Goal: Information Seeking & Learning: Learn about a topic

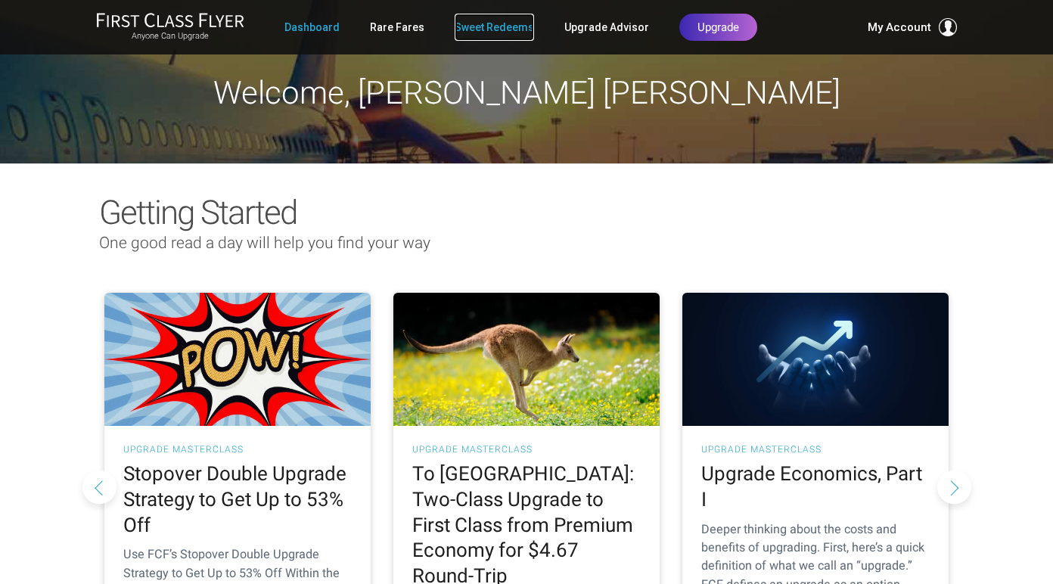
click at [492, 28] on link "Sweet Redeems" at bounding box center [494, 27] width 79 height 27
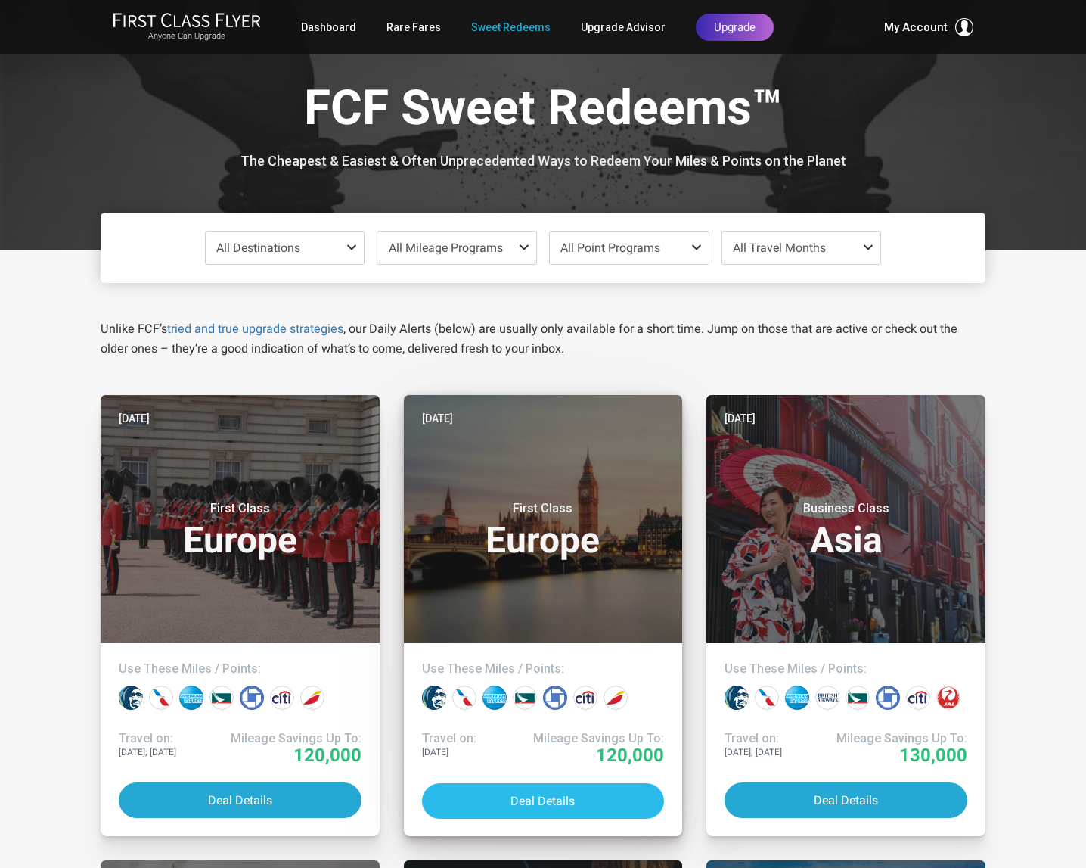
click at [478, 583] on button "Deal Details" at bounding box center [543, 801] width 243 height 36
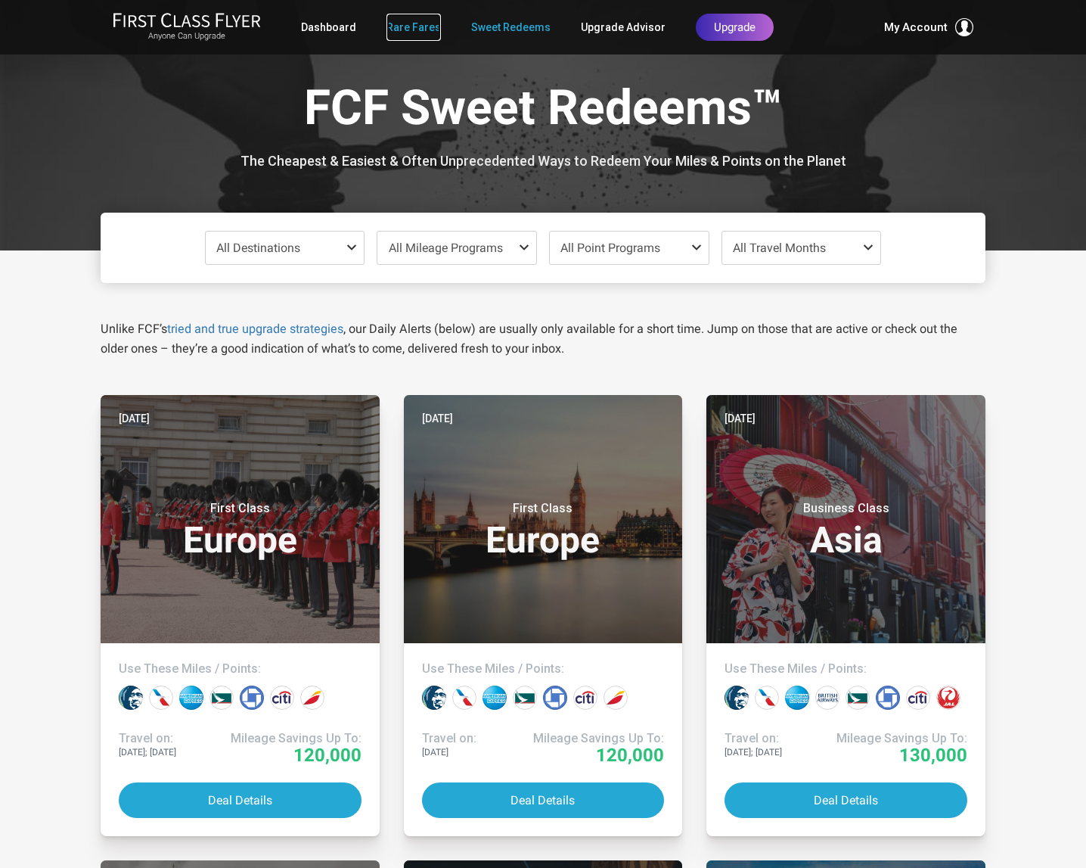
click at [408, 34] on link "Rare Fares" at bounding box center [414, 27] width 54 height 27
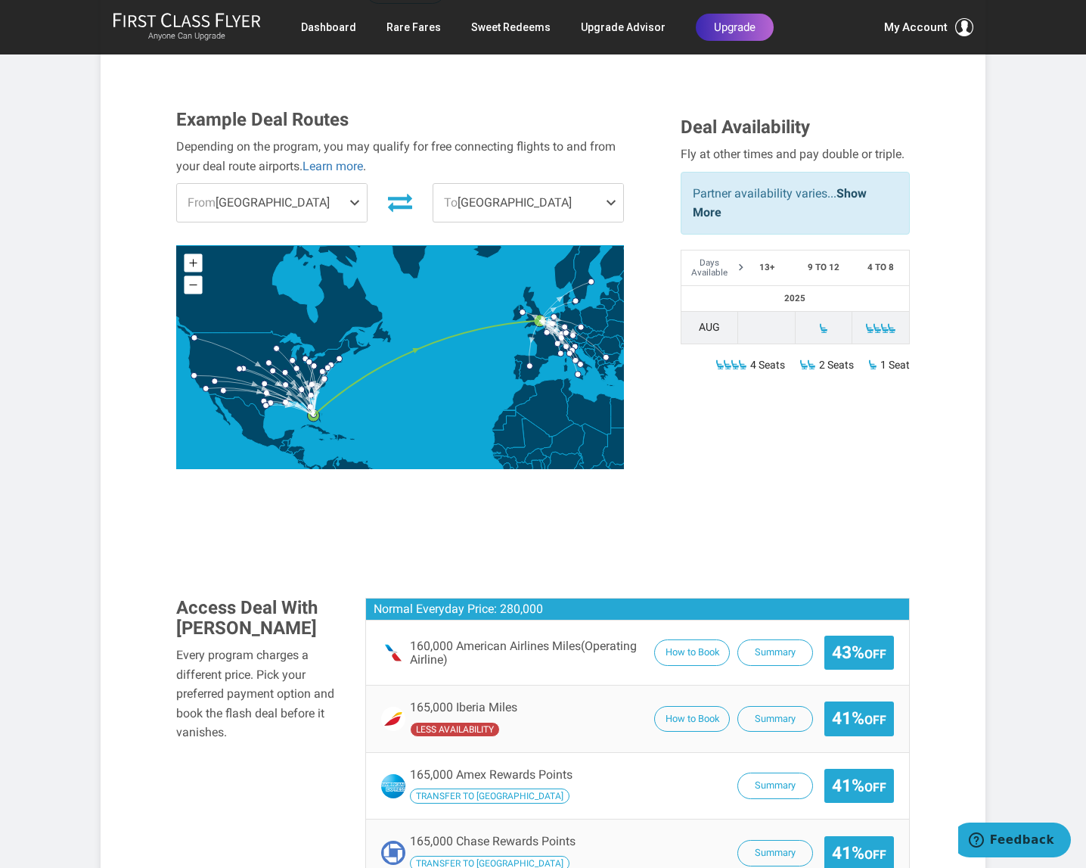
scroll to position [466, 0]
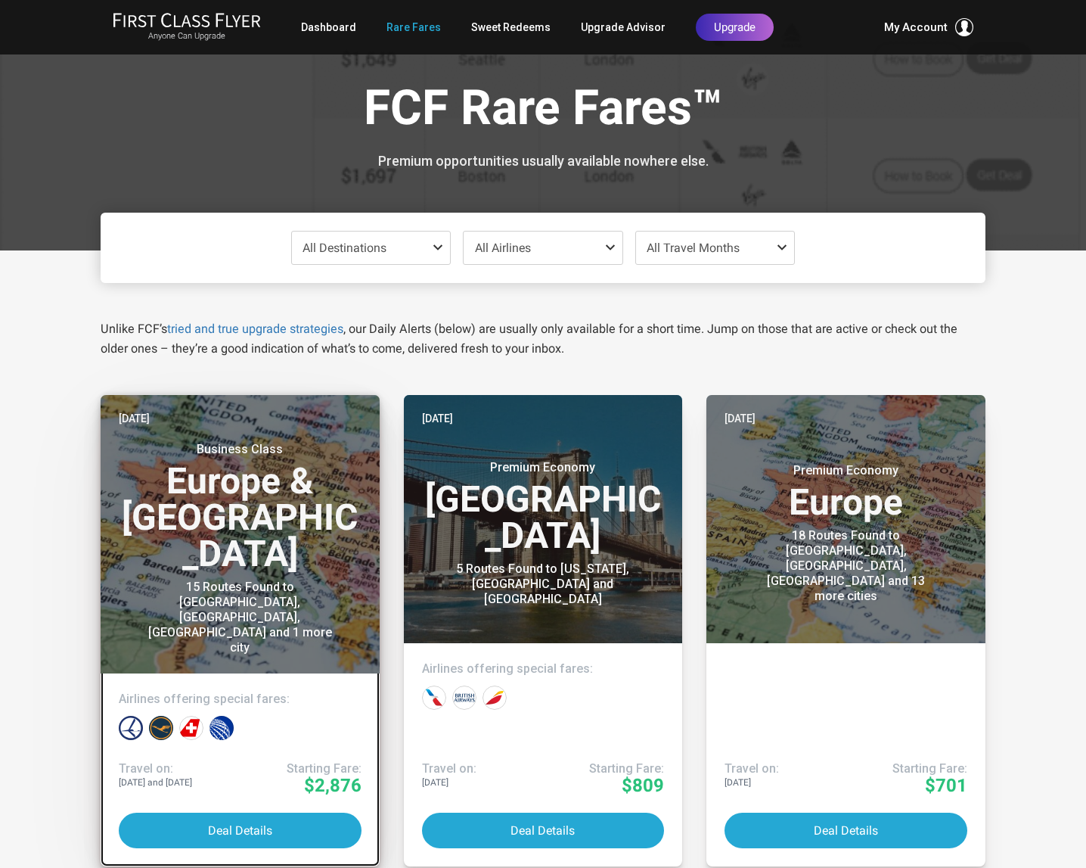
click at [232, 579] on div "15 Routes Found to Vilnius, Tallinn, Riga and 1 more city" at bounding box center [239, 617] width 189 height 76
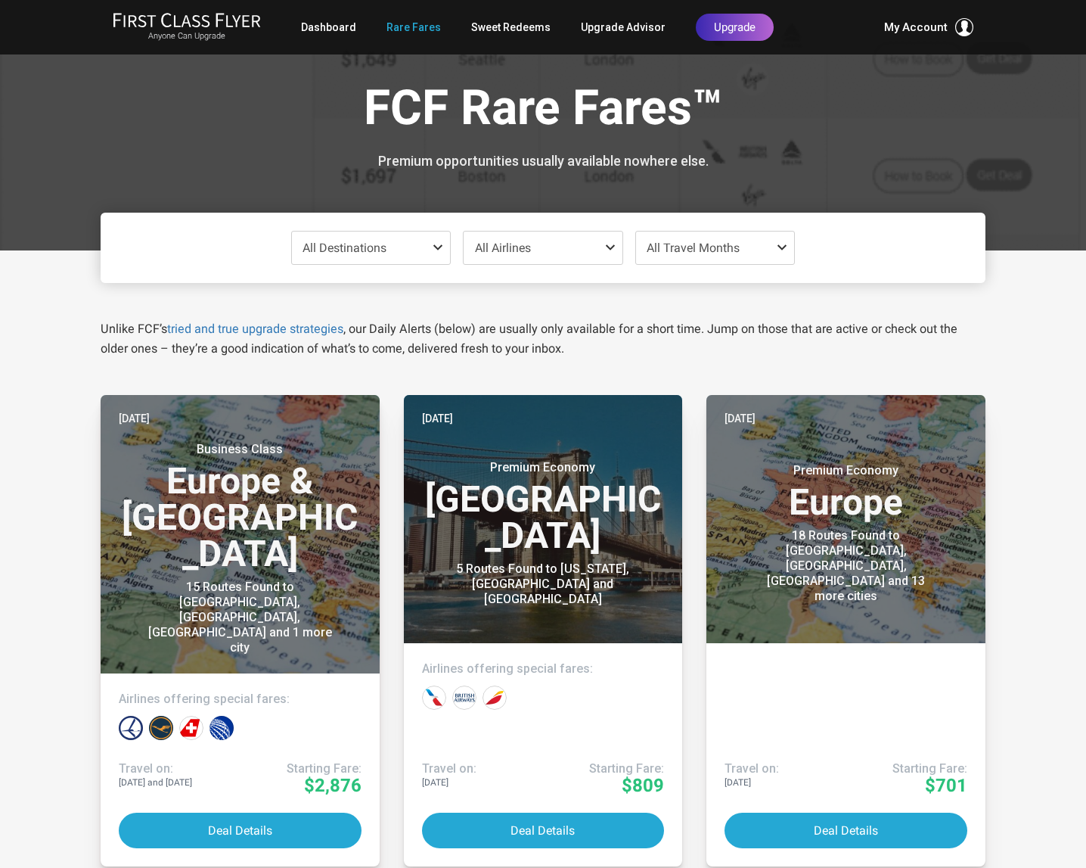
click at [784, 250] on span at bounding box center [785, 247] width 18 height 12
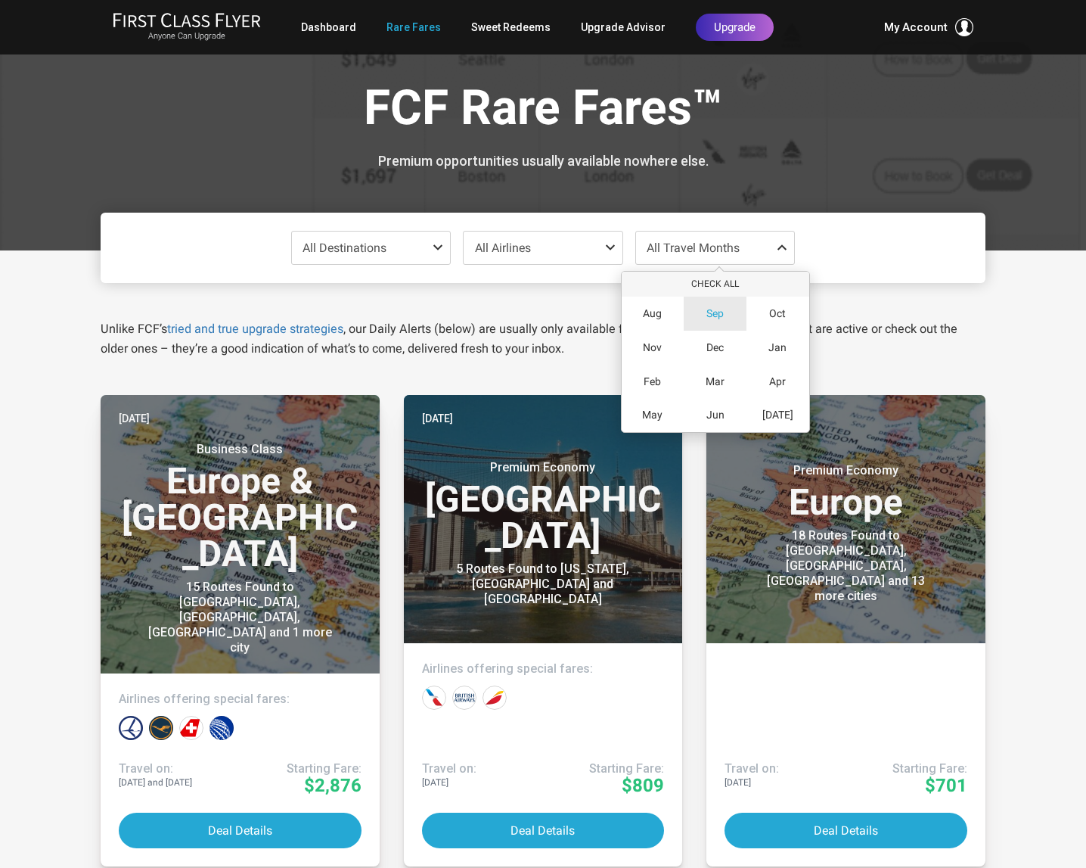
click at [719, 313] on span "Sep" at bounding box center [715, 313] width 17 height 13
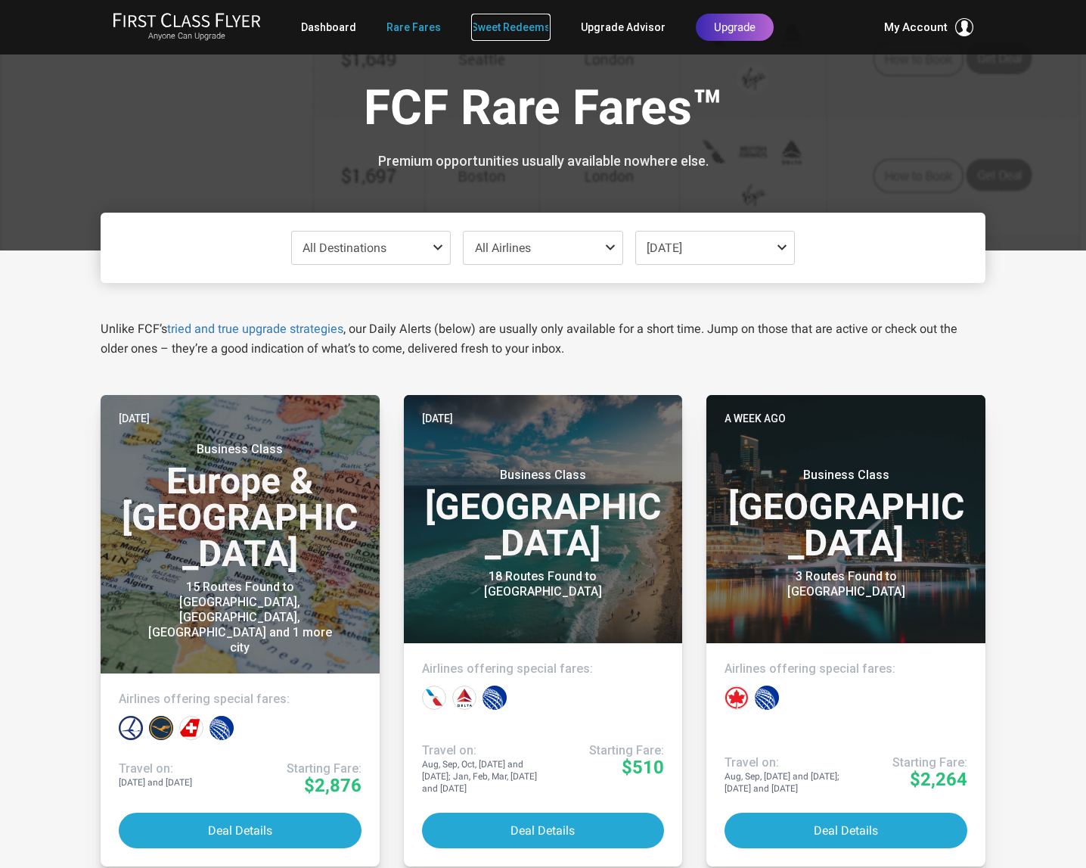
click at [519, 24] on link "Sweet Redeems" at bounding box center [510, 27] width 79 height 27
click at [523, 27] on link "Sweet Redeems" at bounding box center [510, 27] width 79 height 27
click at [523, 28] on link "Sweet Redeems" at bounding box center [510, 27] width 79 height 27
click at [700, 245] on span "Sep 2025" at bounding box center [715, 247] width 159 height 33
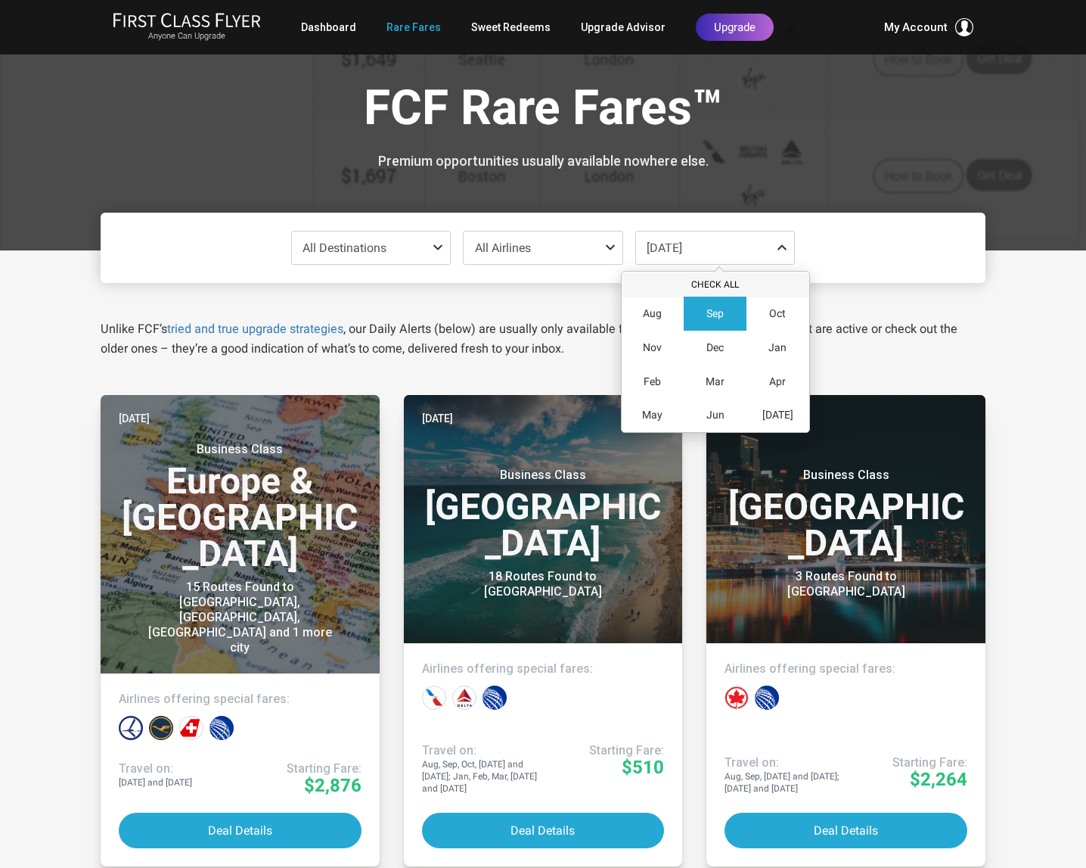
click at [721, 278] on button "Check All" at bounding box center [716, 284] width 188 height 25
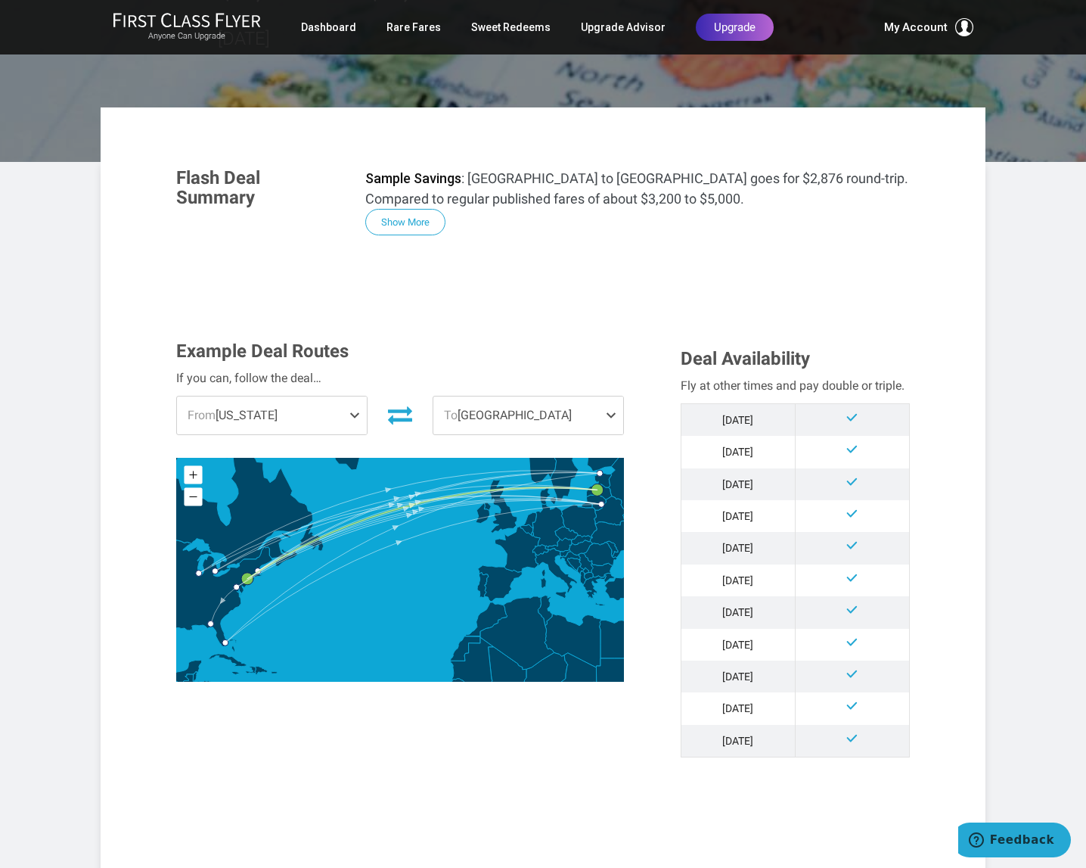
scroll to position [168, 0]
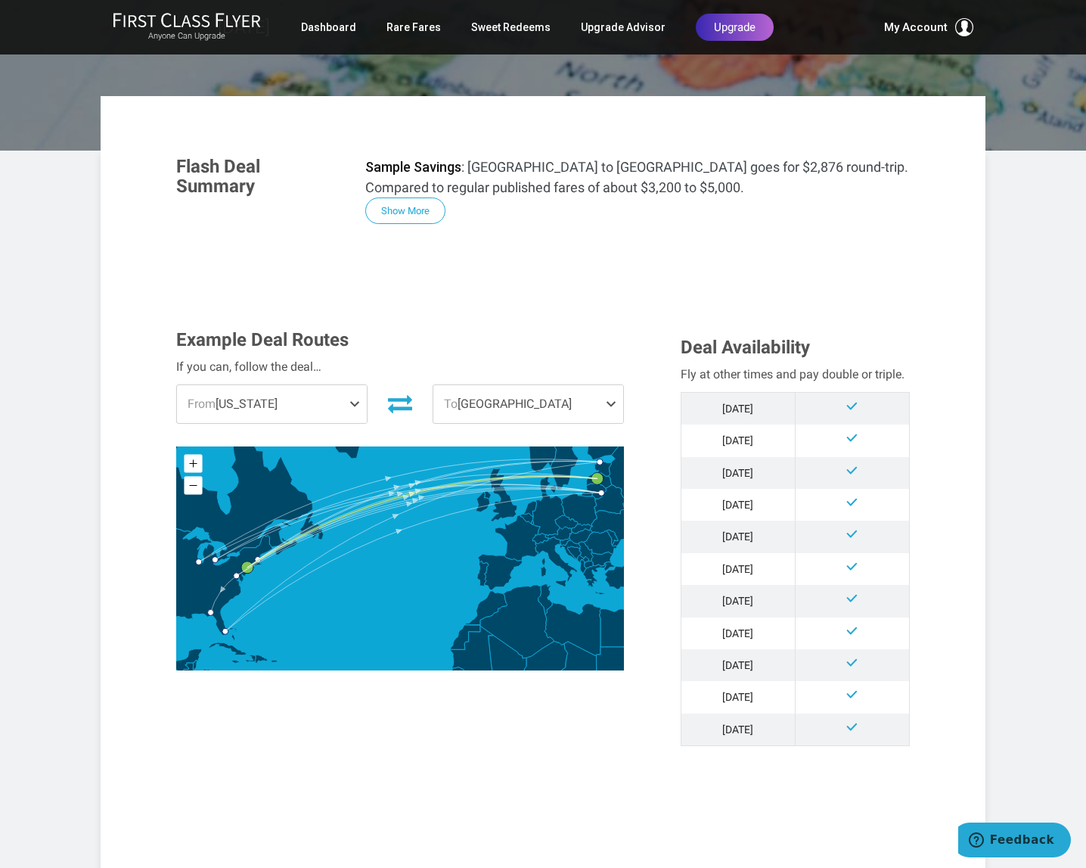
click at [607, 403] on span at bounding box center [614, 404] width 18 height 38
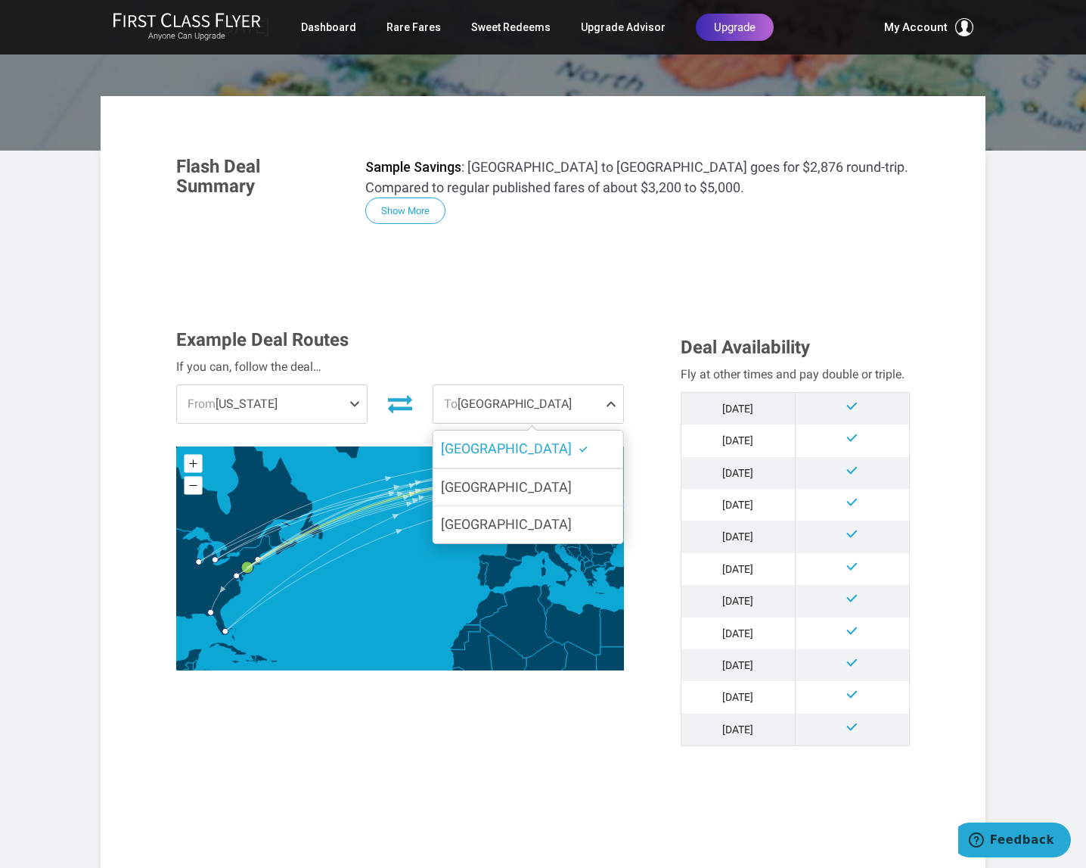
click at [607, 403] on span at bounding box center [614, 404] width 18 height 38
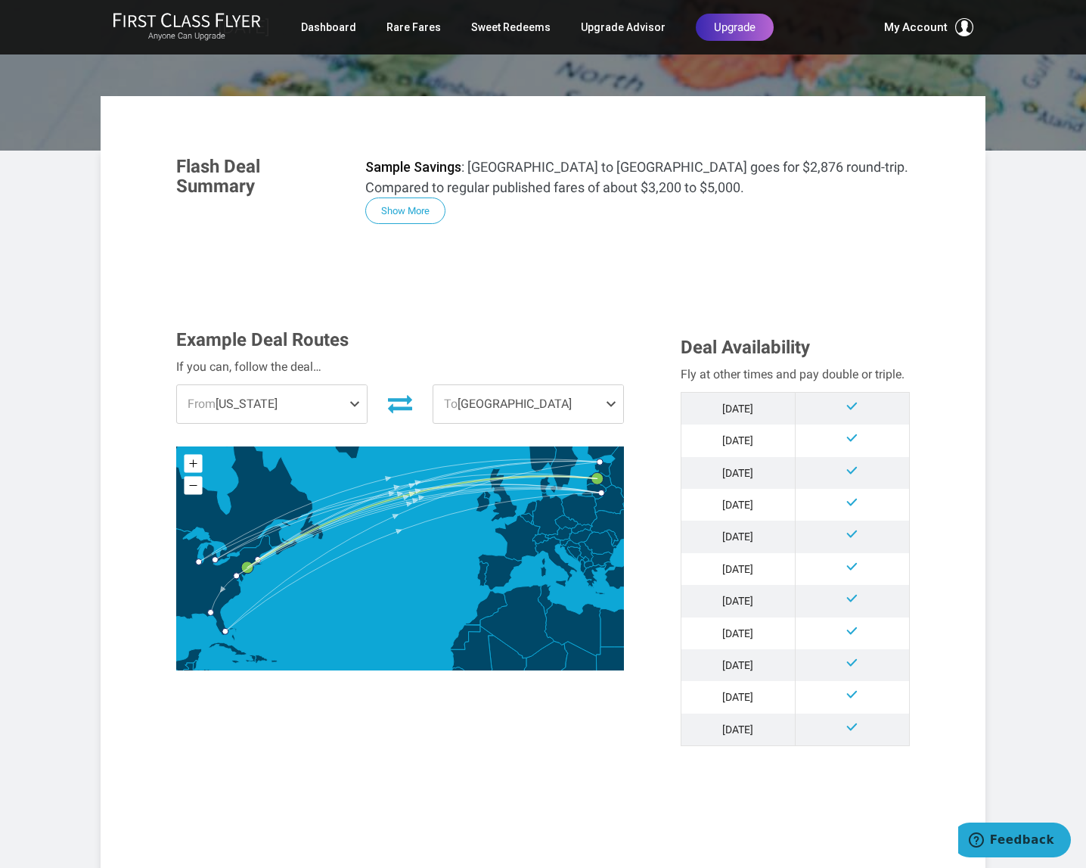
click at [607, 403] on span at bounding box center [614, 404] width 18 height 38
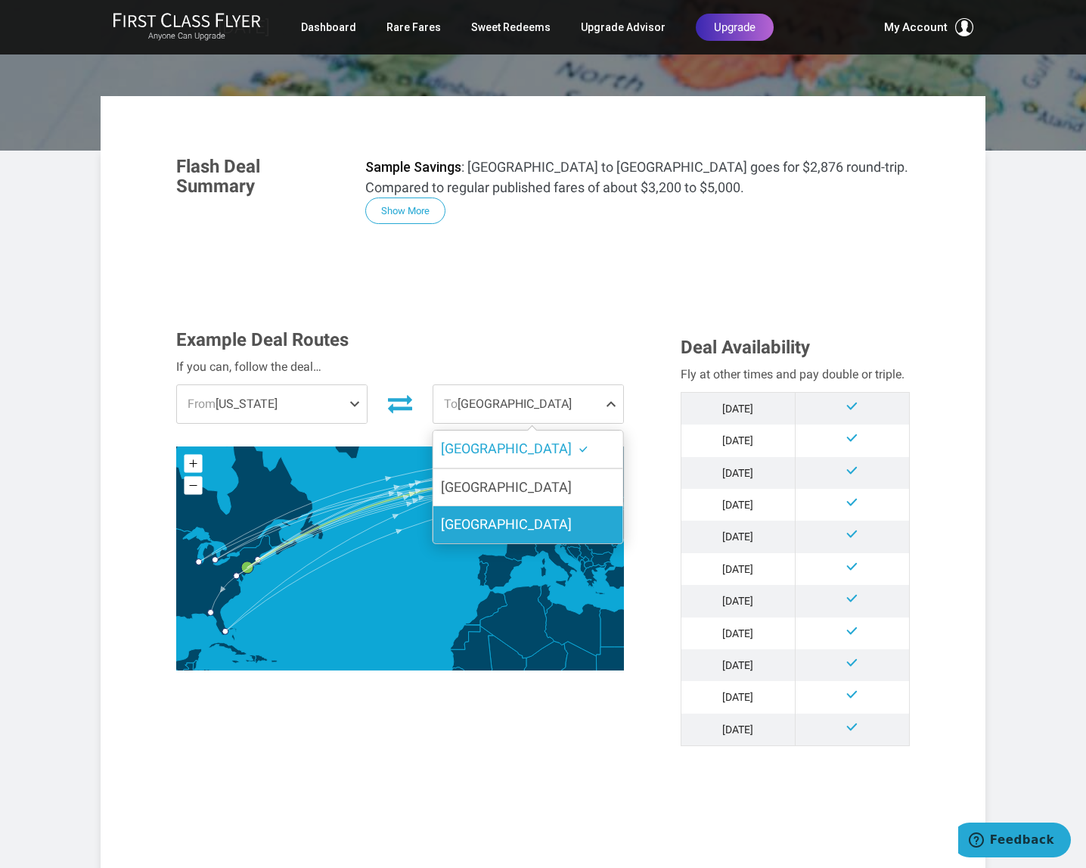
click at [549, 523] on label "Vilnius" at bounding box center [528, 524] width 190 height 37
click at [0, 0] on input "Vilnius" at bounding box center [0, 0] width 0 height 0
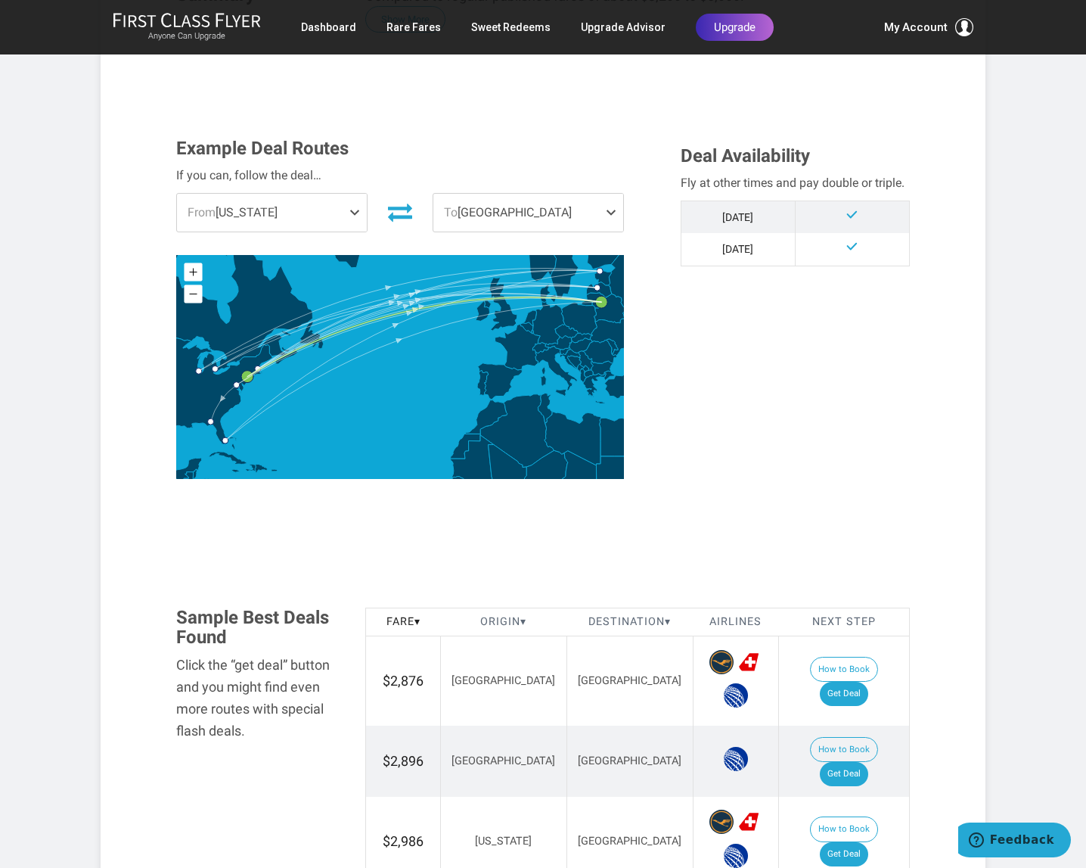
scroll to position [360, 0]
click at [610, 210] on span at bounding box center [614, 212] width 18 height 38
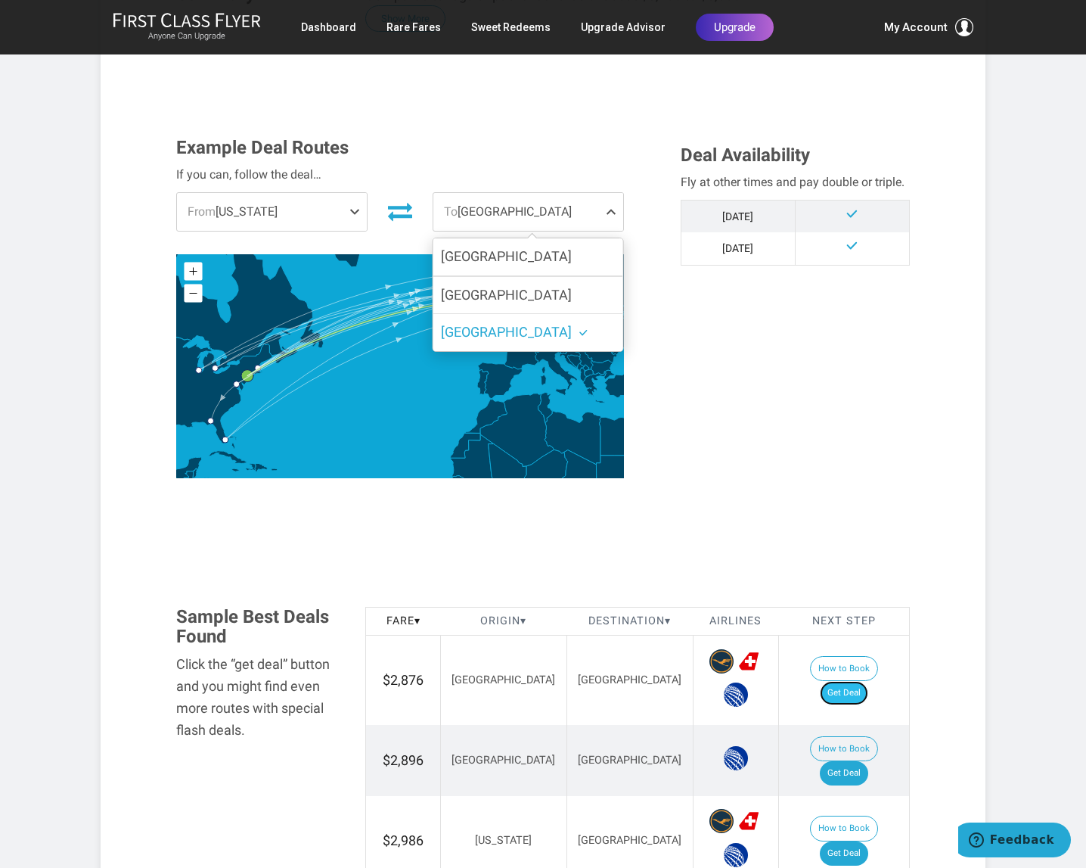
click at [849, 681] on link "Get Deal" at bounding box center [844, 693] width 48 height 24
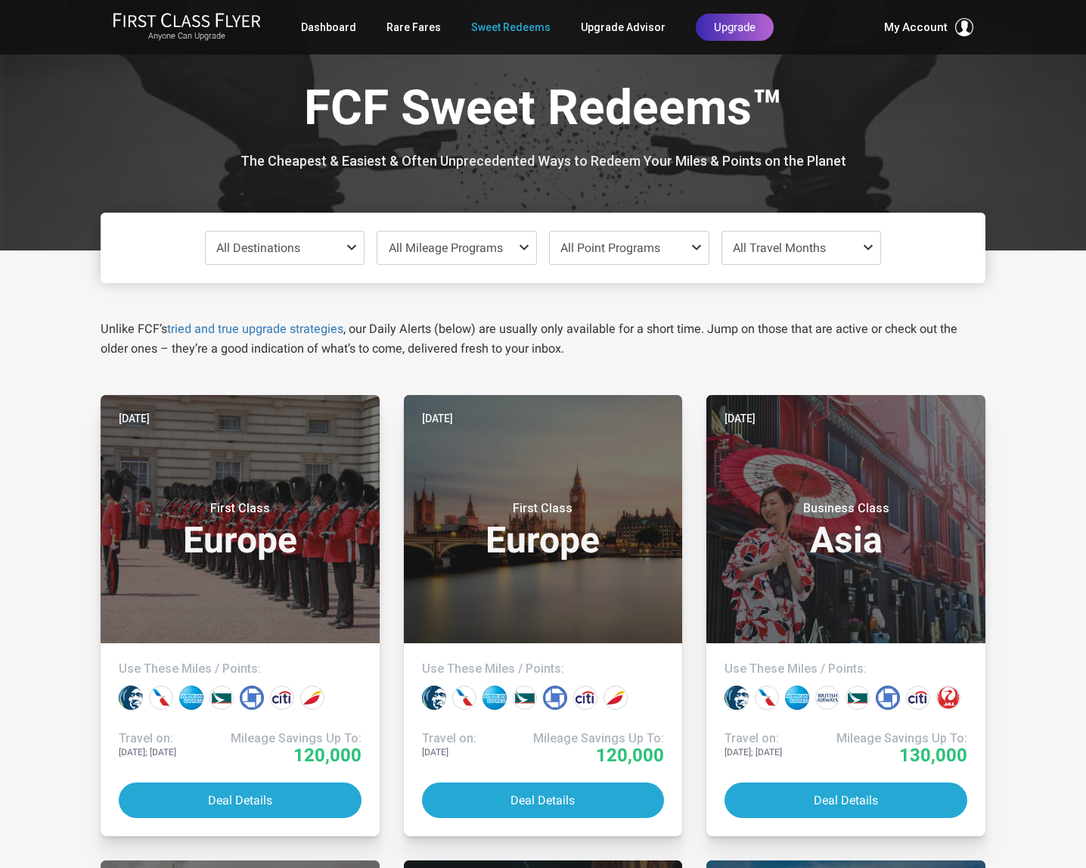
click at [866, 245] on span at bounding box center [871, 247] width 18 height 12
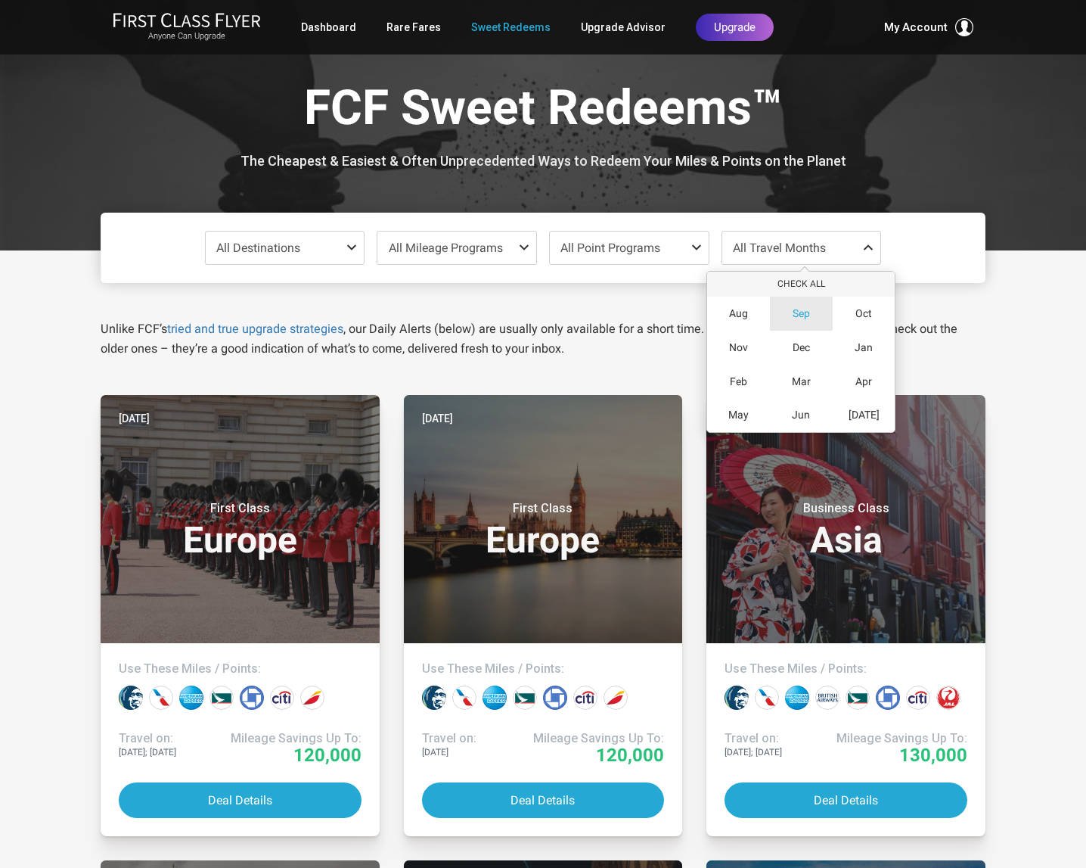
click at [804, 313] on span "Sep" at bounding box center [801, 313] width 17 height 13
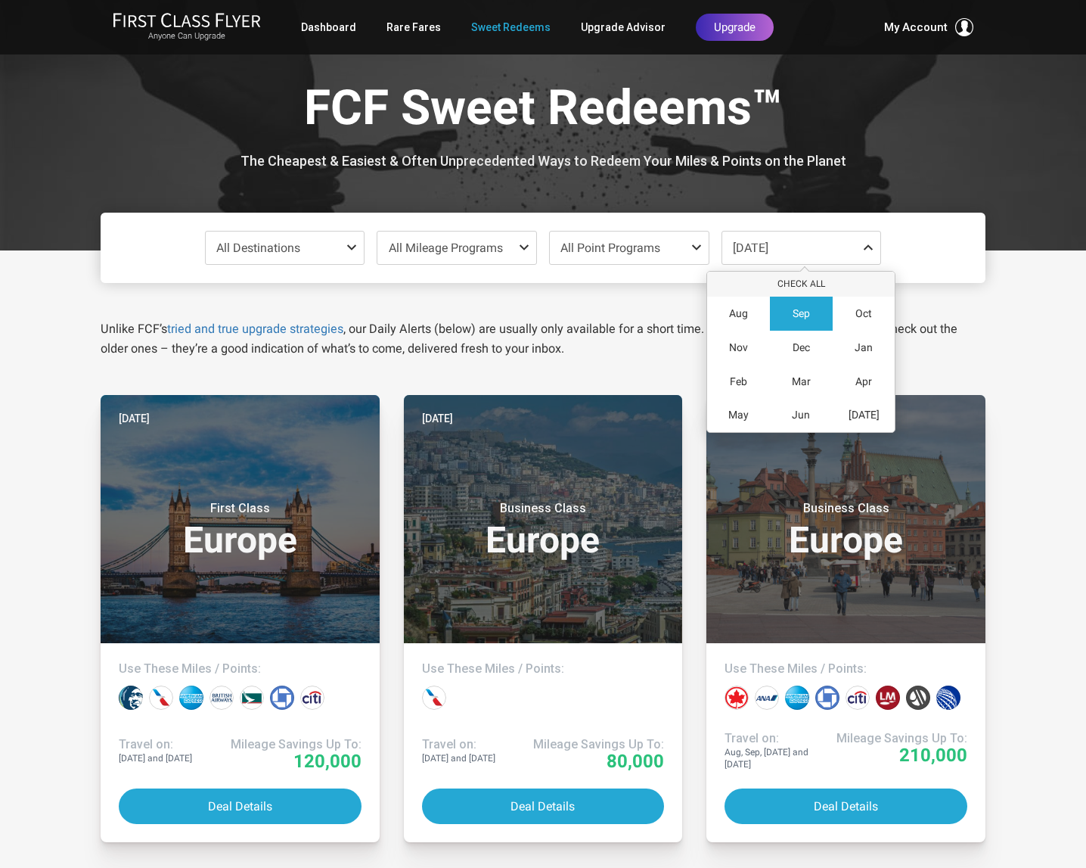
click at [58, 591] on div "All Destinations Uncheck All Africa only [GEOGRAPHIC_DATA] only [GEOGRAPHIC_DAT…" at bounding box center [543, 730] width 1086 height 961
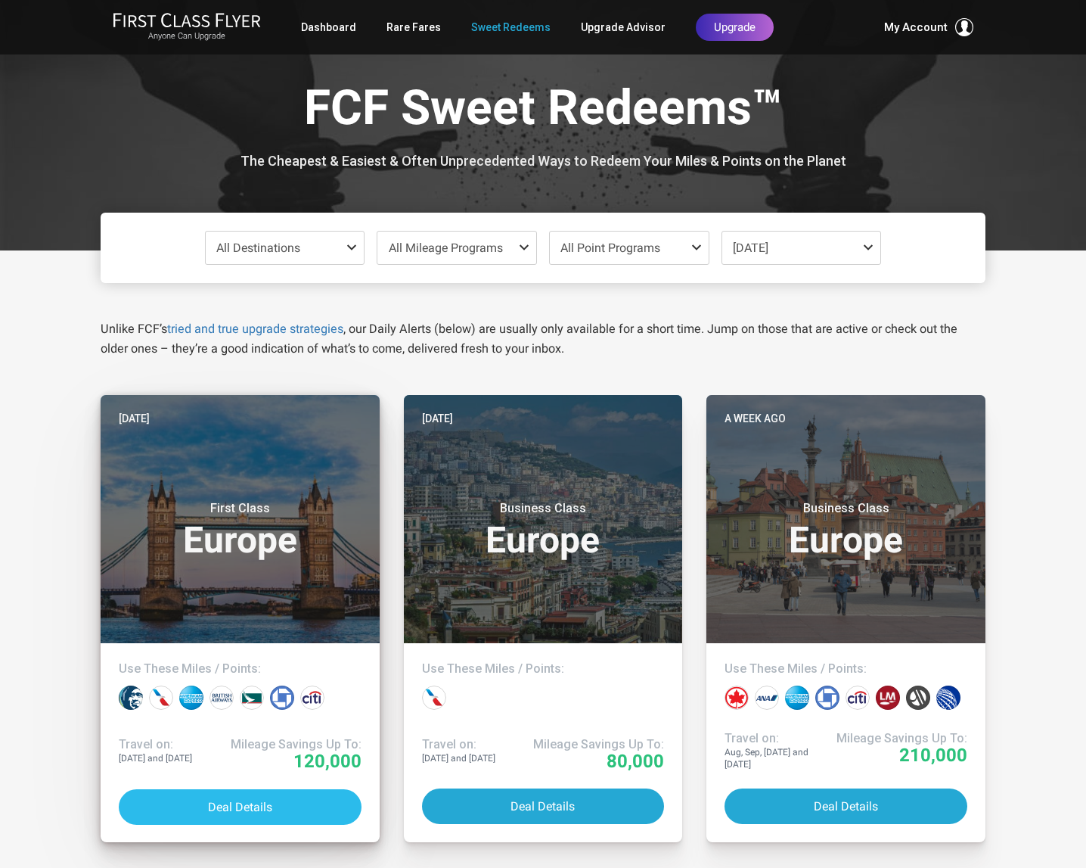
click at [192, 806] on button "Deal Details" at bounding box center [240, 807] width 243 height 36
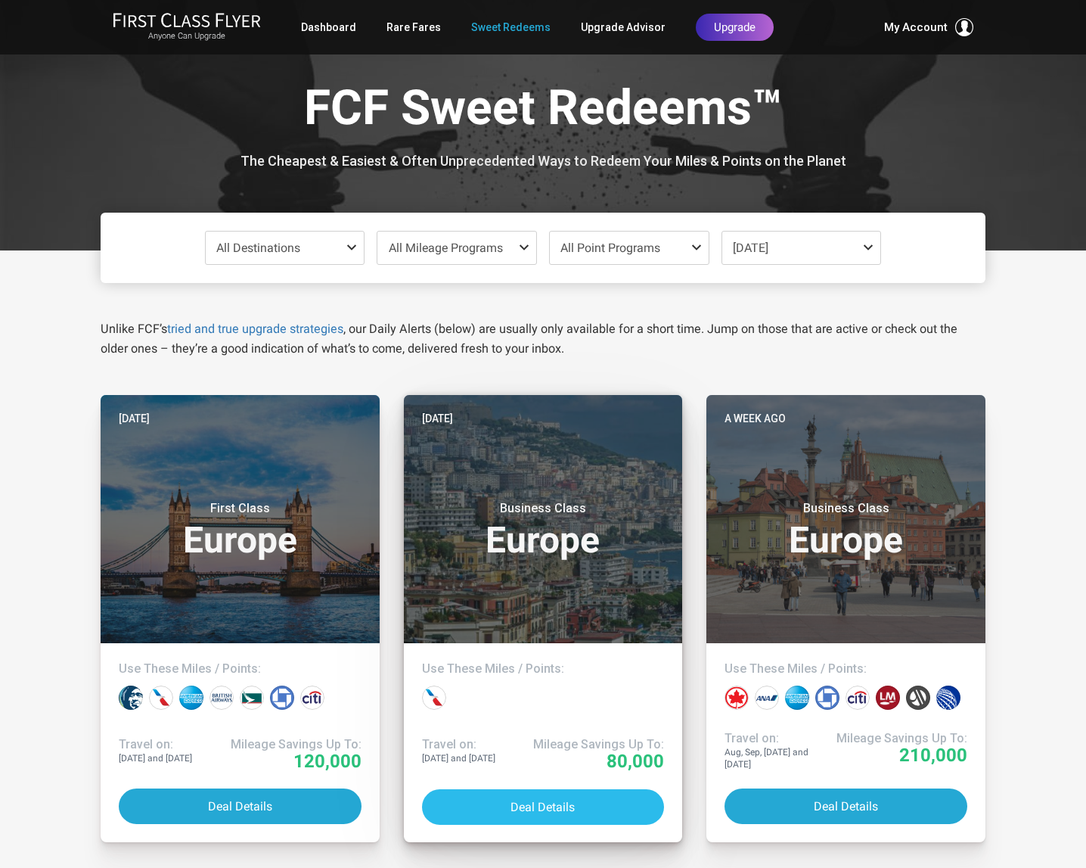
click at [520, 810] on button "Deal Details" at bounding box center [543, 807] width 243 height 36
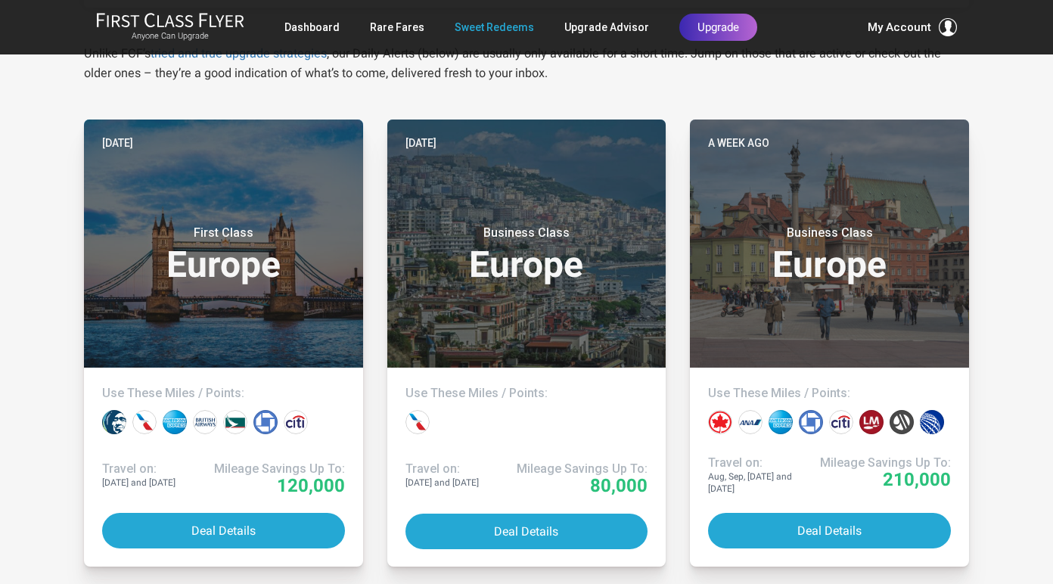
scroll to position [296, 0]
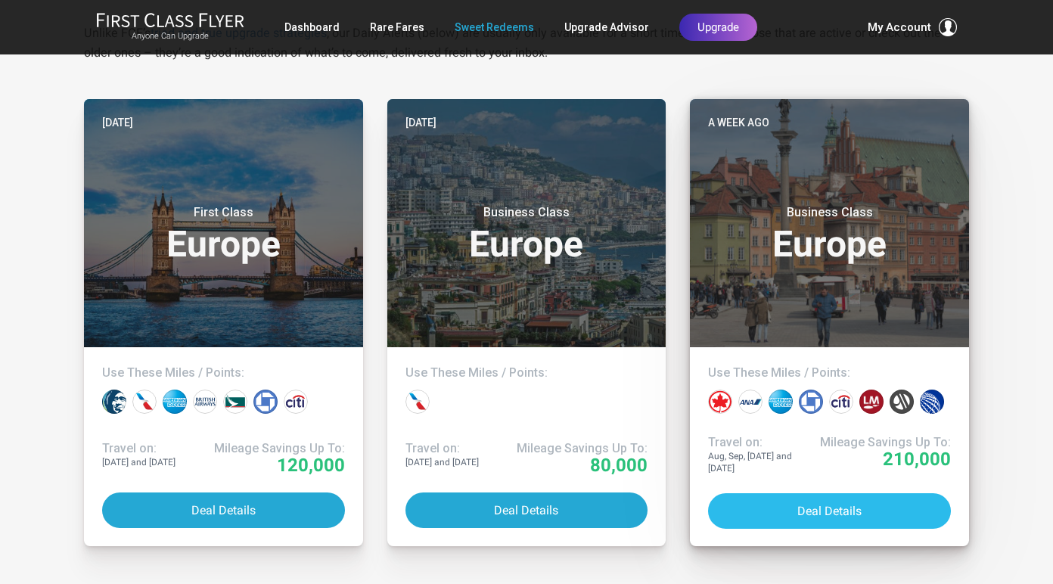
click at [784, 504] on button "Deal Details" at bounding box center [829, 511] width 243 height 36
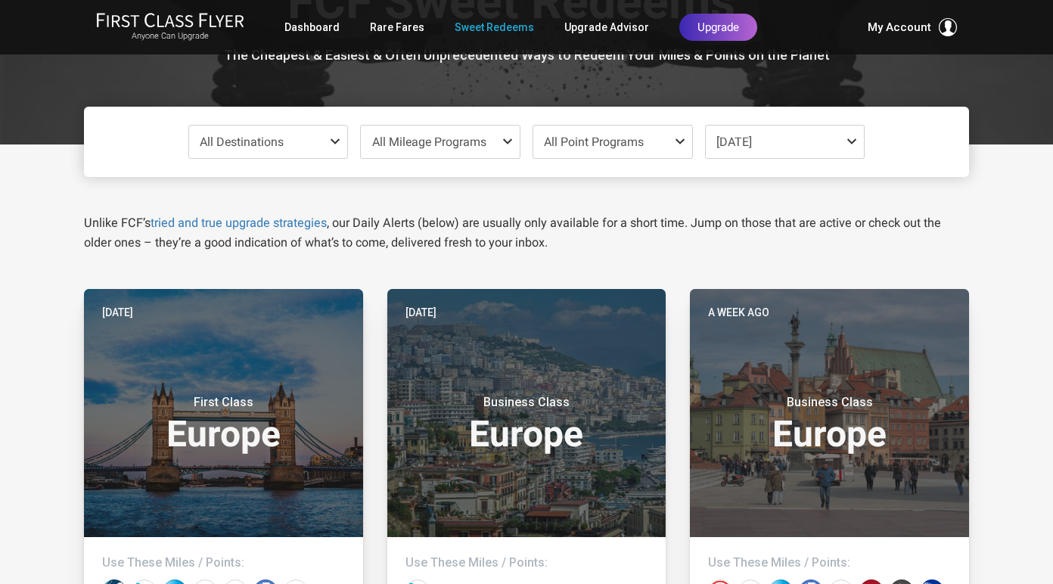
scroll to position [0, 0]
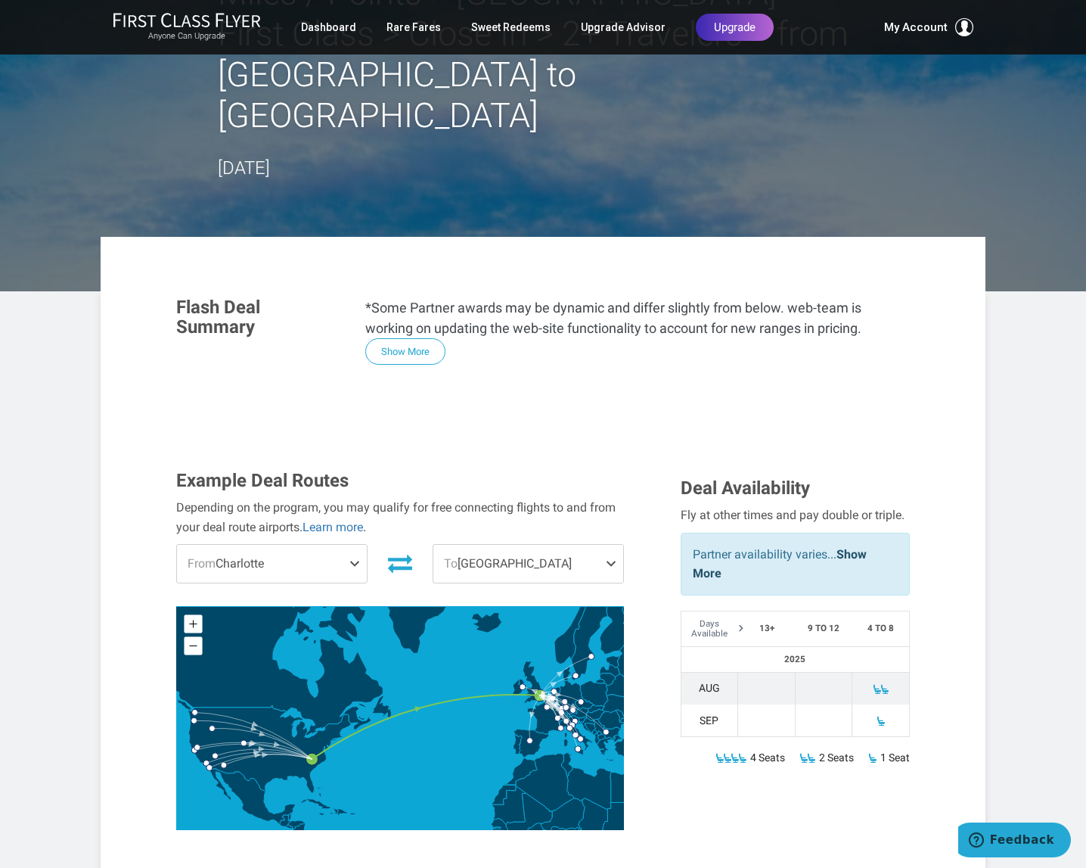
scroll to position [110, 0]
click at [353, 544] on span at bounding box center [358, 563] width 18 height 38
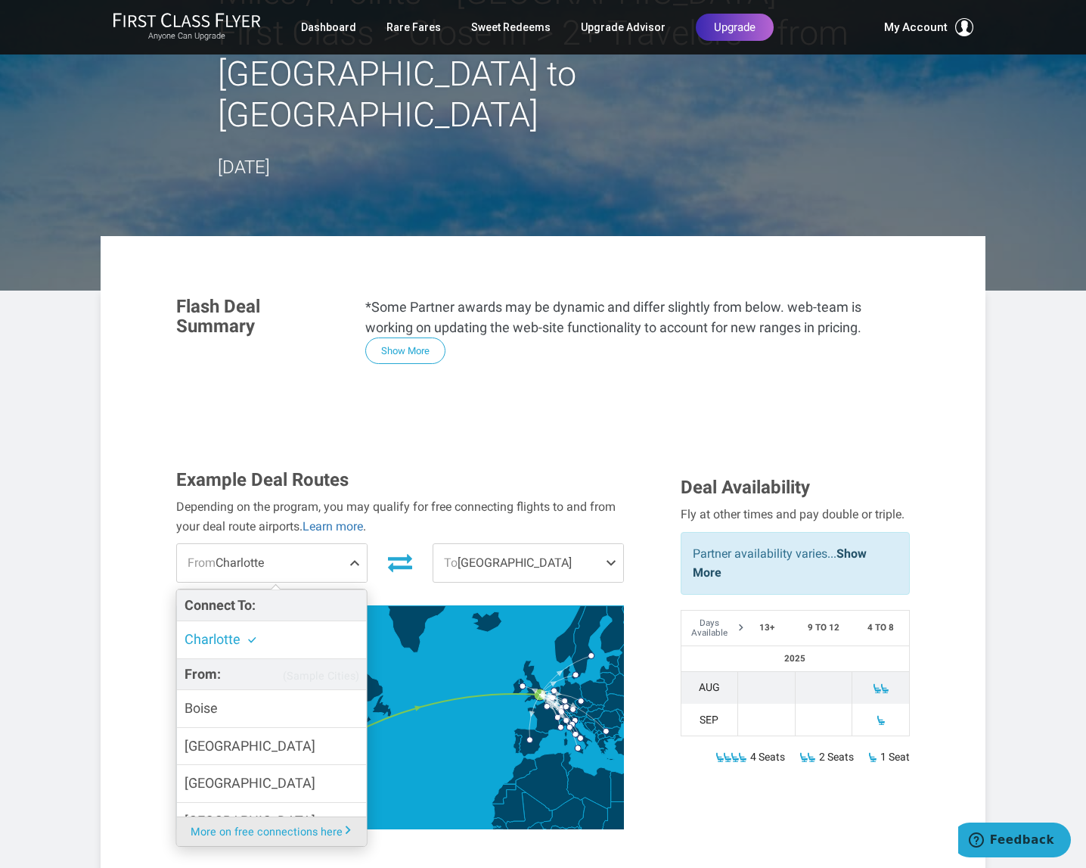
click at [353, 544] on span at bounding box center [358, 563] width 18 height 38
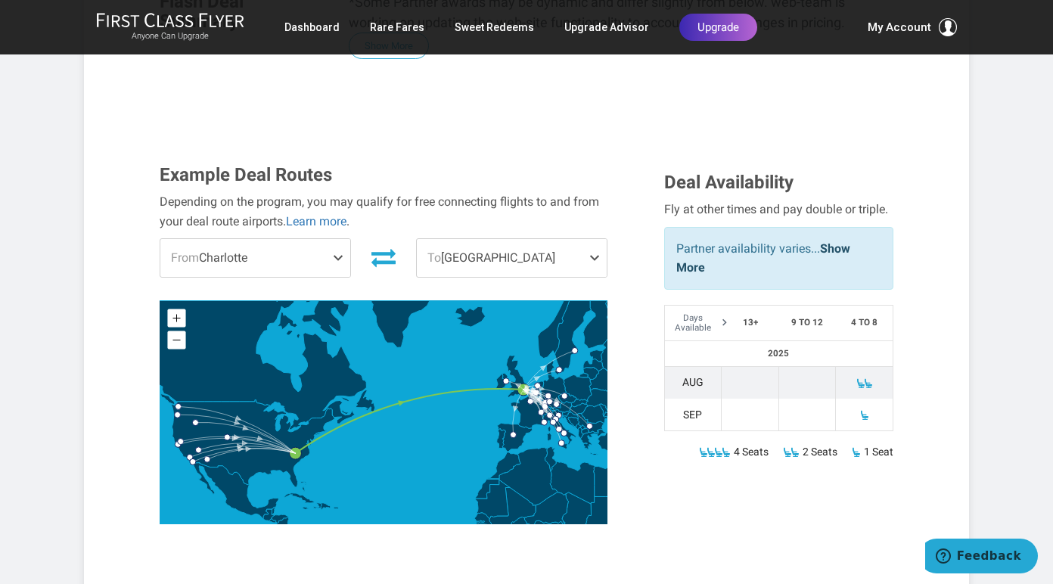
scroll to position [415, 0]
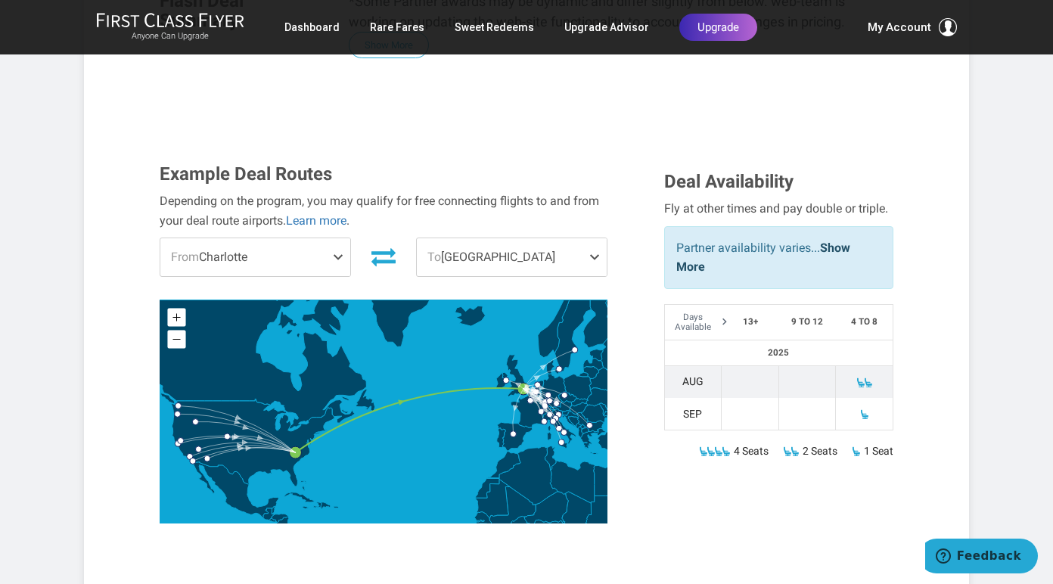
click at [340, 238] on span at bounding box center [341, 257] width 18 height 38
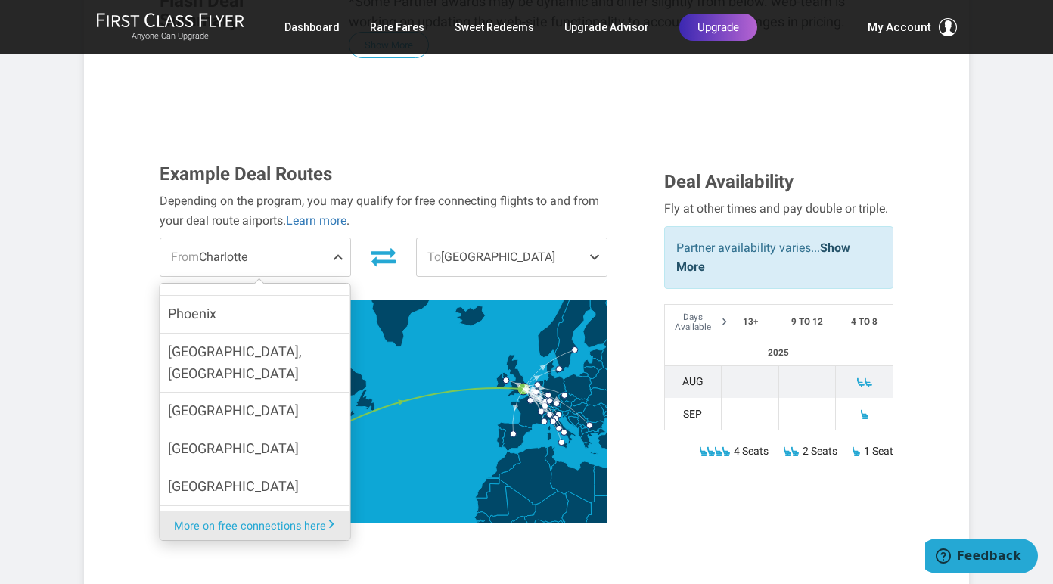
scroll to position [249, 0]
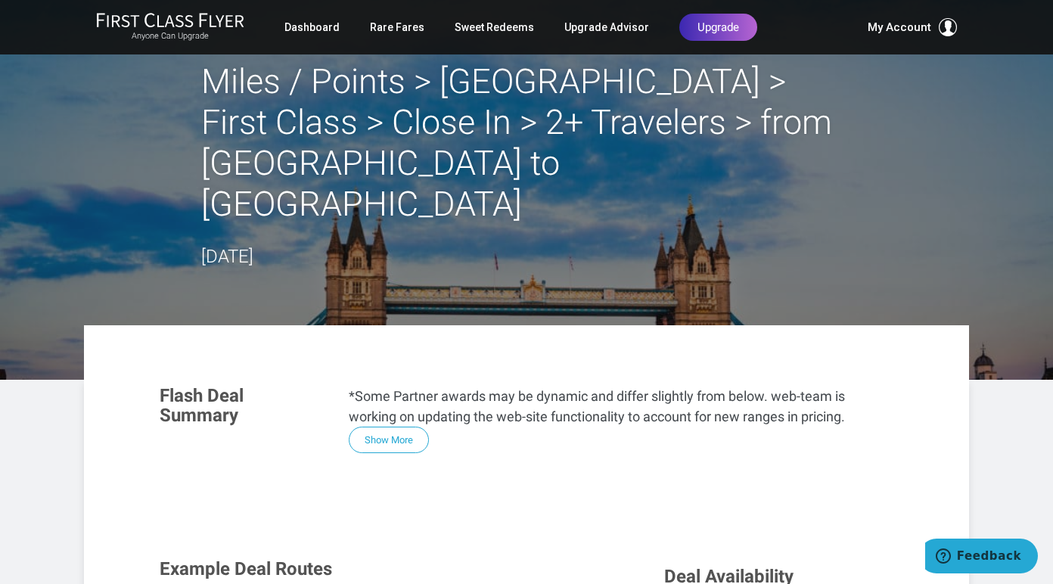
scroll to position [0, 0]
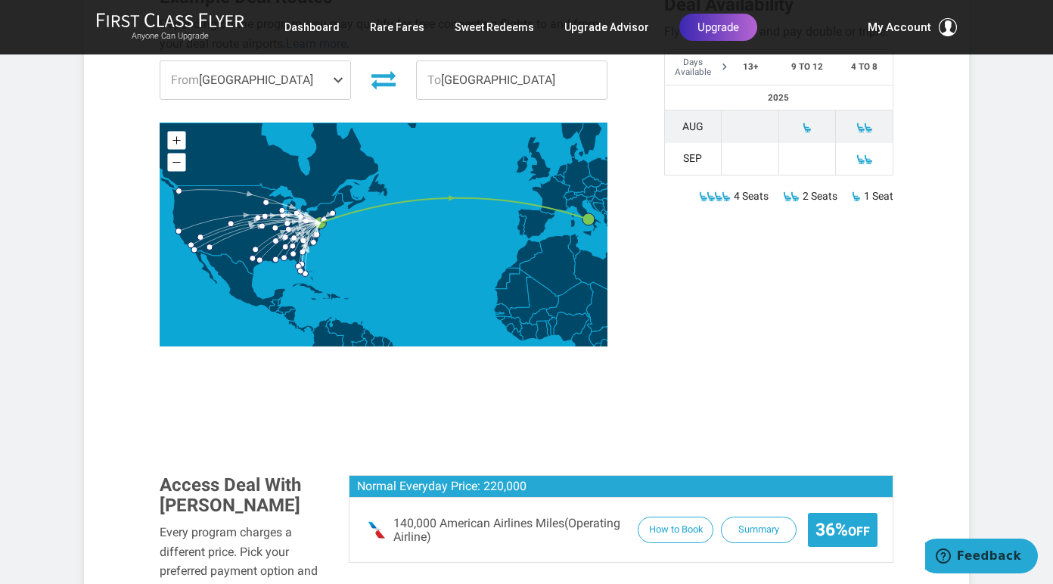
scroll to position [609, 0]
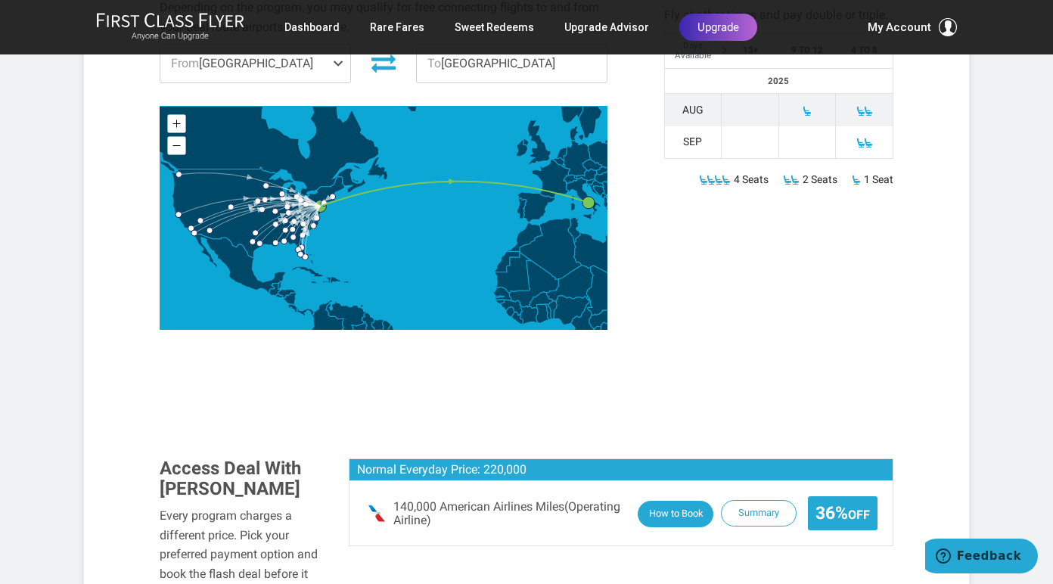
click at [684, 501] on button "How to Book" at bounding box center [676, 514] width 76 height 26
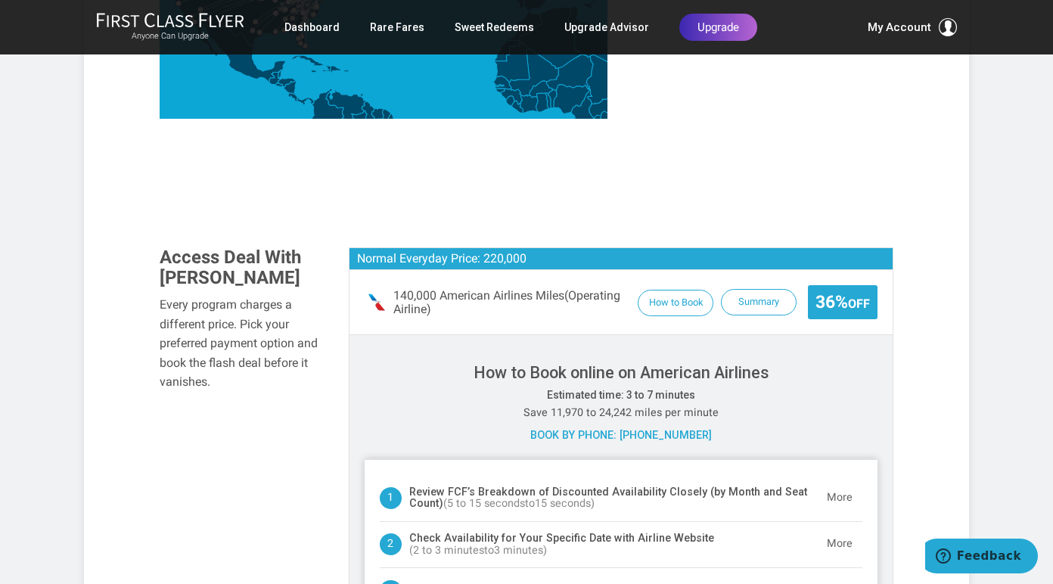
scroll to position [829, 0]
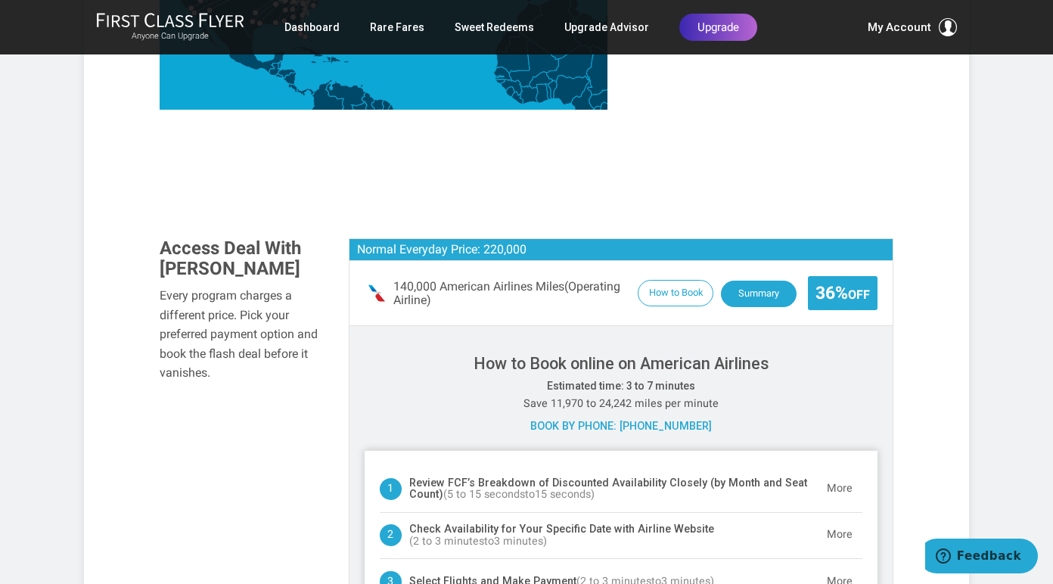
click at [750, 281] on button "Summary" at bounding box center [759, 294] width 76 height 26
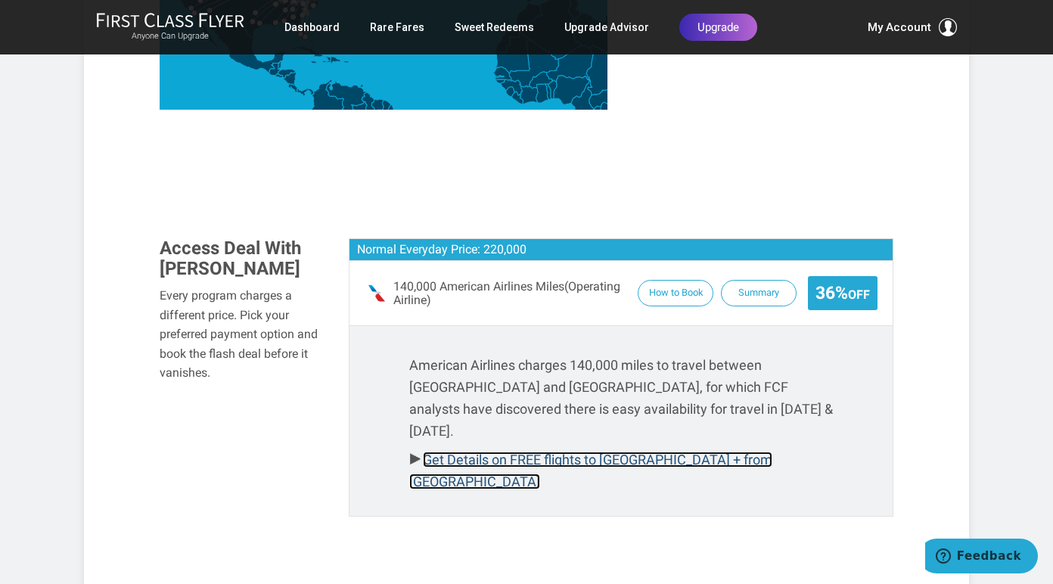
click at [509, 452] on link "Get Details on FREE flights to Philadelphia + from Naples" at bounding box center [590, 471] width 363 height 38
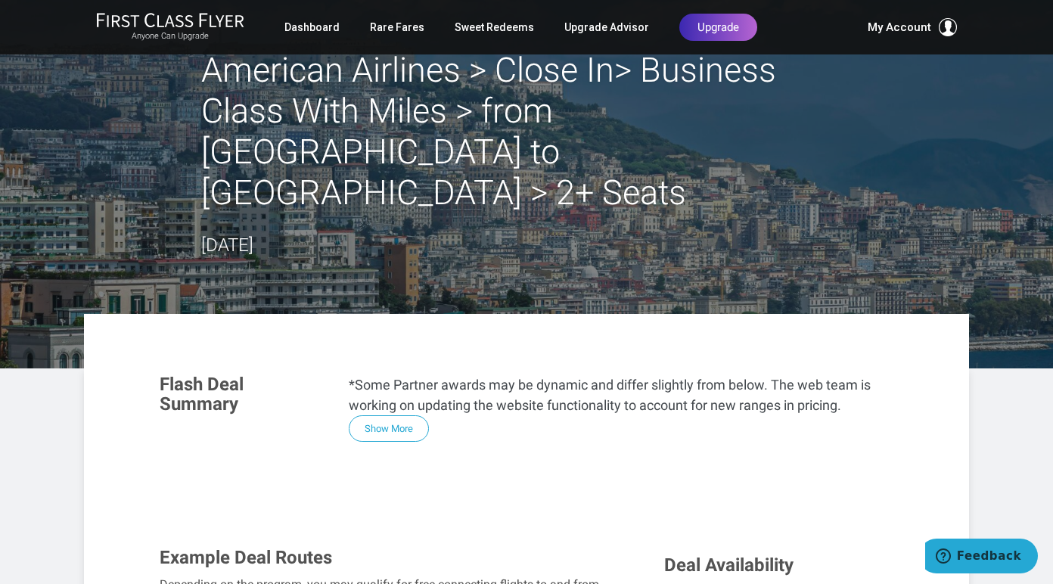
scroll to position [0, 0]
